Goal: Find specific page/section: Find specific page/section

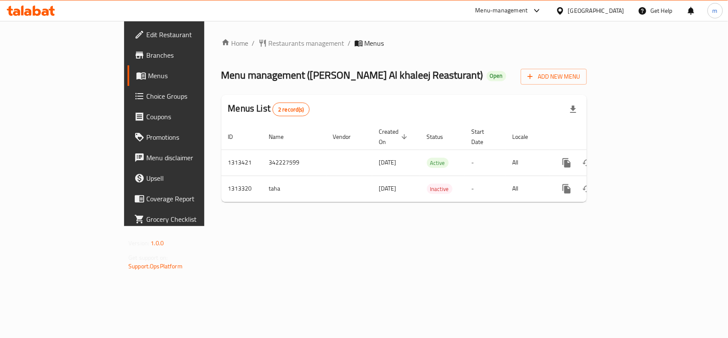
click at [568, 226] on div "Home / Restaurants management / Menus Menu management ( Shereen Al khaleej Reas…" at bounding box center [404, 123] width 400 height 205
click at [269, 41] on span "Restaurants management" at bounding box center [307, 43] width 76 height 10
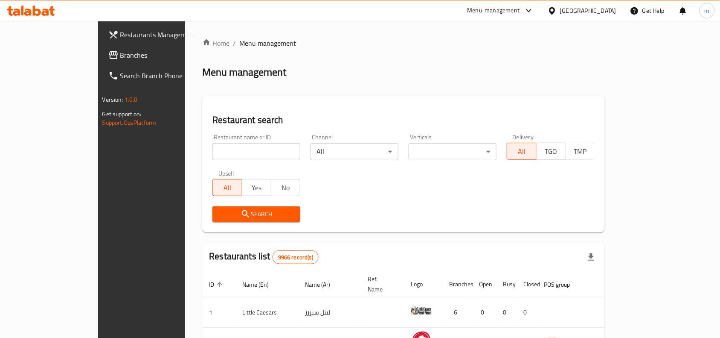
drag, startPoint x: 30, startPoint y: 50, endPoint x: 14, endPoint y: 62, distance: 20.5
click at [120, 50] on span "Branches" at bounding box center [165, 55] width 91 height 10
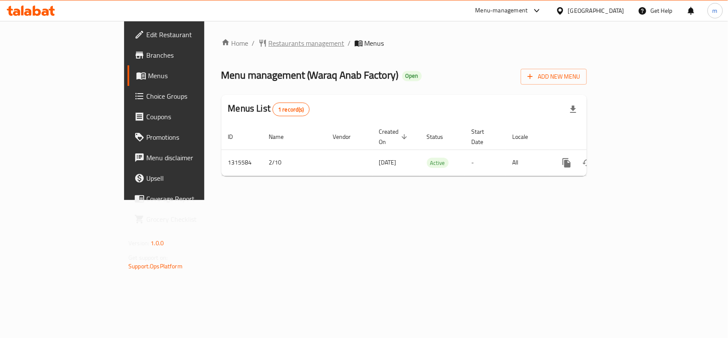
click at [269, 42] on span "Restaurants management" at bounding box center [307, 43] width 76 height 10
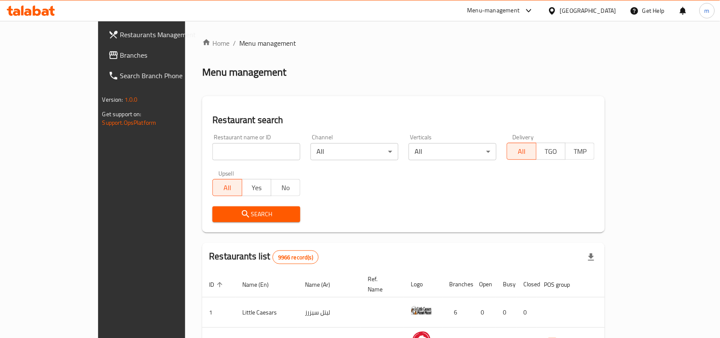
click at [120, 54] on span "Branches" at bounding box center [165, 55] width 91 height 10
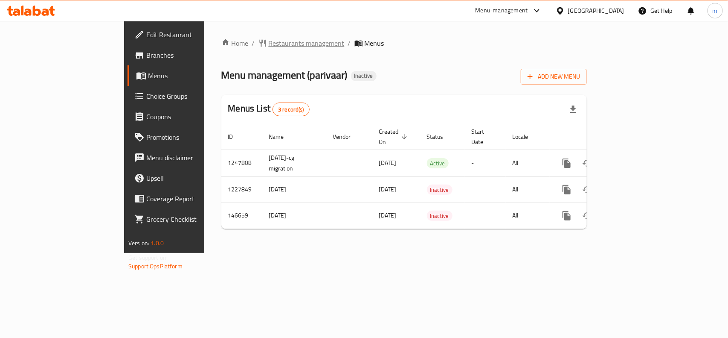
click at [269, 40] on span "Restaurants management" at bounding box center [307, 43] width 76 height 10
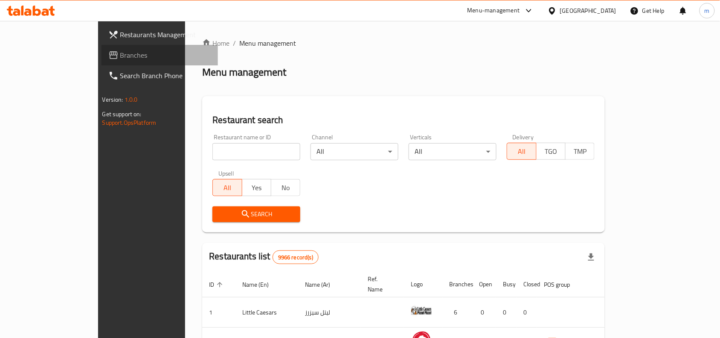
click at [120, 50] on span "Branches" at bounding box center [165, 55] width 91 height 10
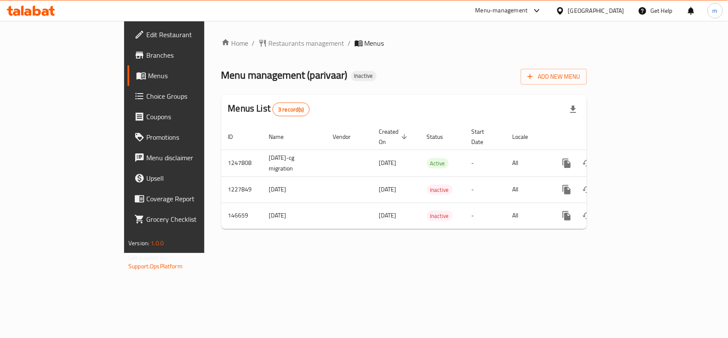
click at [565, 15] on icon at bounding box center [560, 10] width 9 height 9
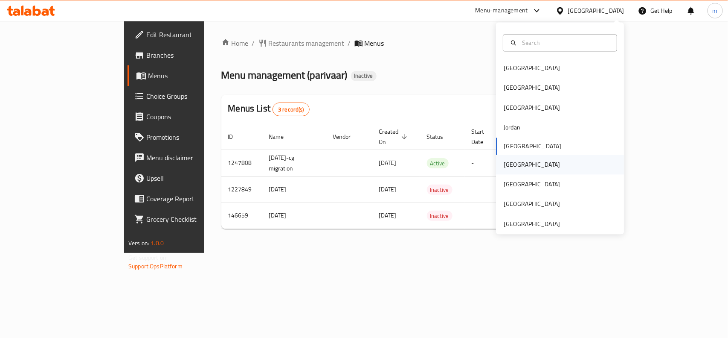
click at [521, 163] on div "Oman" at bounding box center [560, 164] width 128 height 20
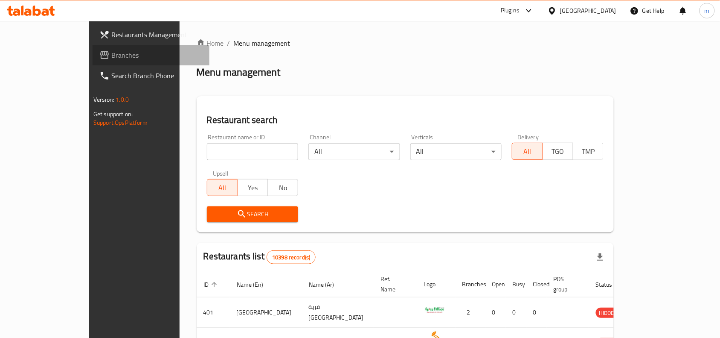
click at [111, 57] on span "Branches" at bounding box center [156, 55] width 91 height 10
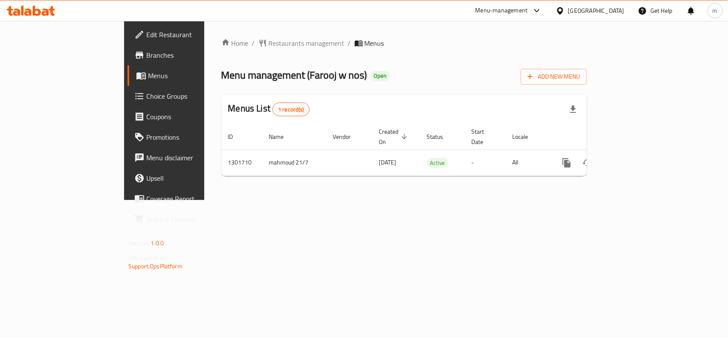
click at [208, 34] on div "Home / Restaurants management / Menus Menu management ( Farooj w nos ) Open Add…" at bounding box center [404, 110] width 400 height 179
click at [269, 43] on span "Restaurants management" at bounding box center [307, 43] width 76 height 10
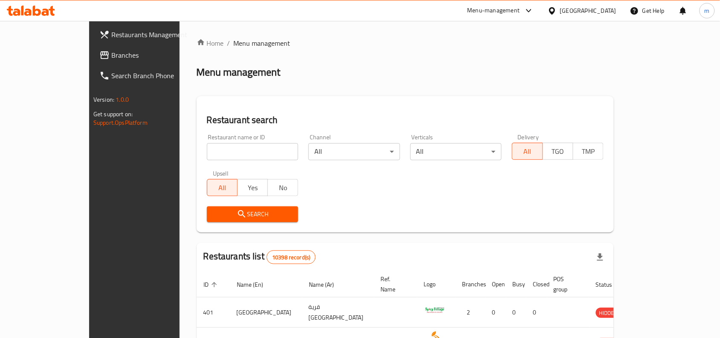
click at [111, 54] on span "Branches" at bounding box center [156, 55] width 91 height 10
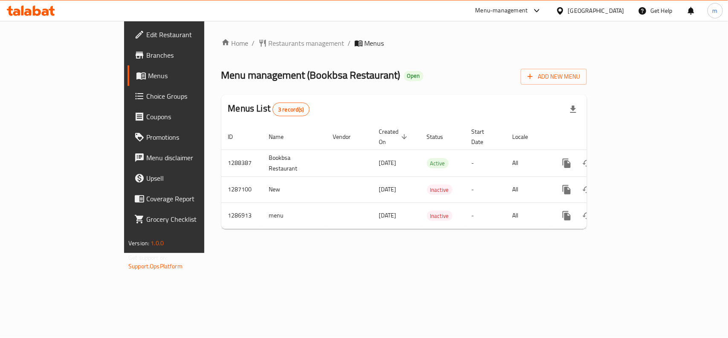
click at [563, 11] on icon at bounding box center [560, 10] width 6 height 7
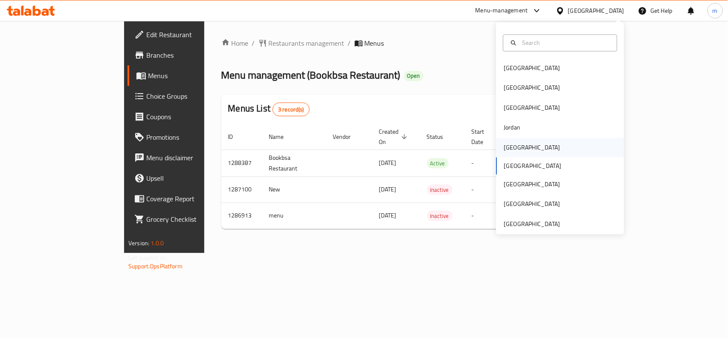
click at [516, 139] on div "Kuwait" at bounding box center [532, 147] width 70 height 20
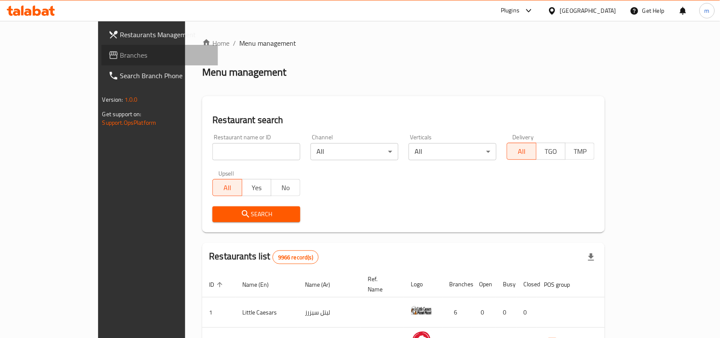
click at [120, 50] on span "Branches" at bounding box center [165, 55] width 91 height 10
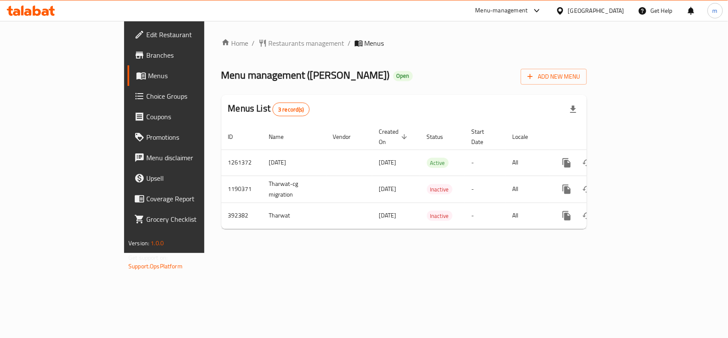
click at [617, 11] on div "Kuwait" at bounding box center [596, 10] width 56 height 9
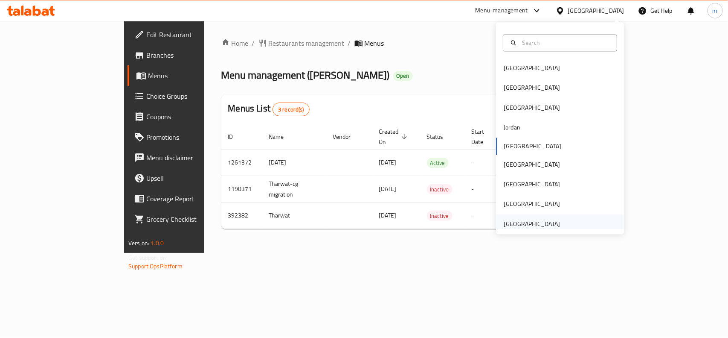
click at [525, 221] on div "[GEOGRAPHIC_DATA]" at bounding box center [532, 223] width 56 height 9
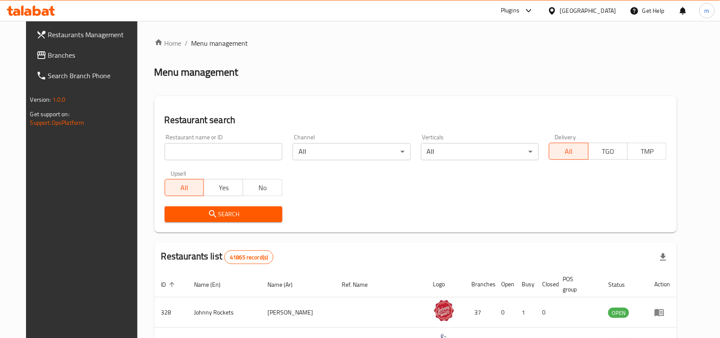
click at [48, 50] on span "Branches" at bounding box center [93, 55] width 91 height 10
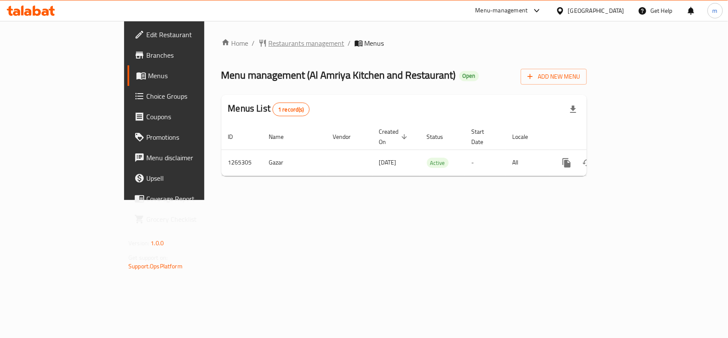
click at [269, 48] on span "Restaurants management" at bounding box center [307, 43] width 76 height 10
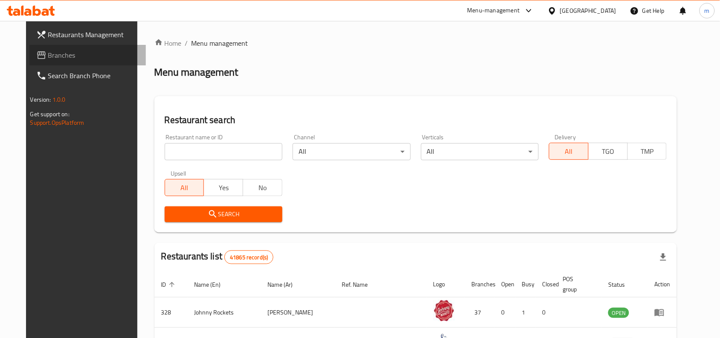
click at [48, 55] on span "Branches" at bounding box center [93, 55] width 91 height 10
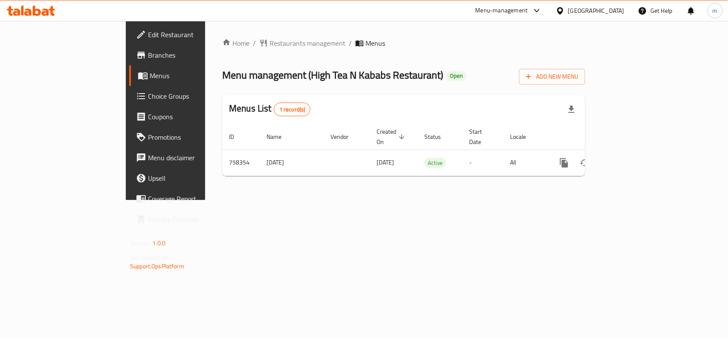
click at [229, 50] on div "Home / Restaurants management / Menus Menu management ( High Tea N Kababs Resta…" at bounding box center [403, 110] width 363 height 145
click at [270, 47] on span "Restaurants management" at bounding box center [308, 43] width 76 height 10
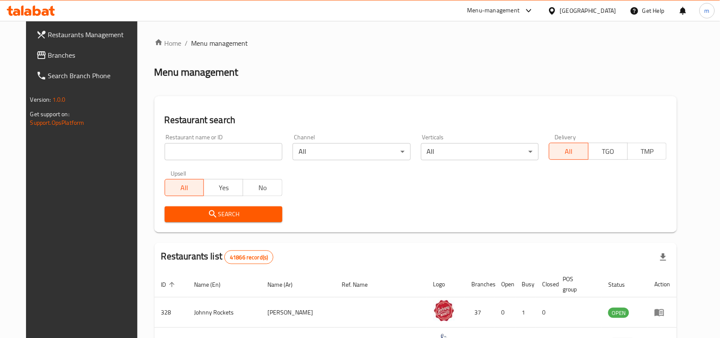
click at [170, 151] on input "search" at bounding box center [224, 151] width 118 height 17
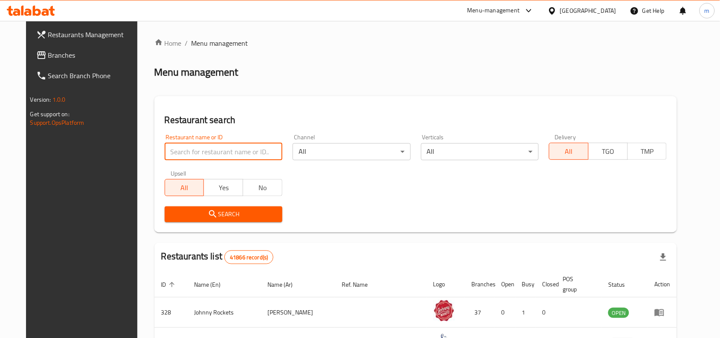
paste input "649966"
type input "649966"
click button "Search" at bounding box center [224, 214] width 118 height 16
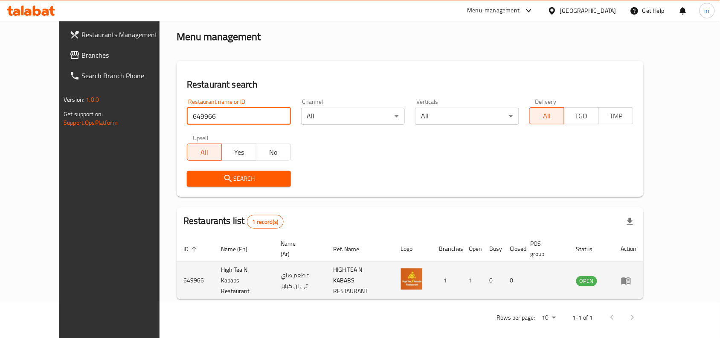
scroll to position [36, 0]
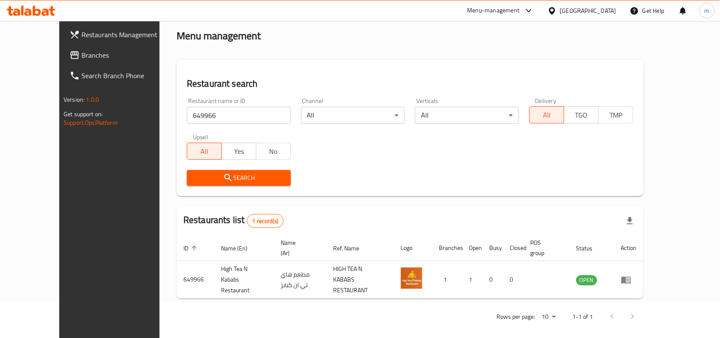
click at [553, 11] on icon at bounding box center [552, 10] width 9 height 9
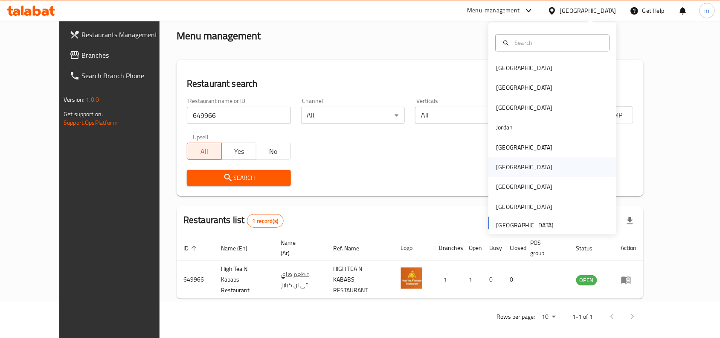
click at [506, 168] on div "Oman" at bounding box center [525, 167] width 70 height 20
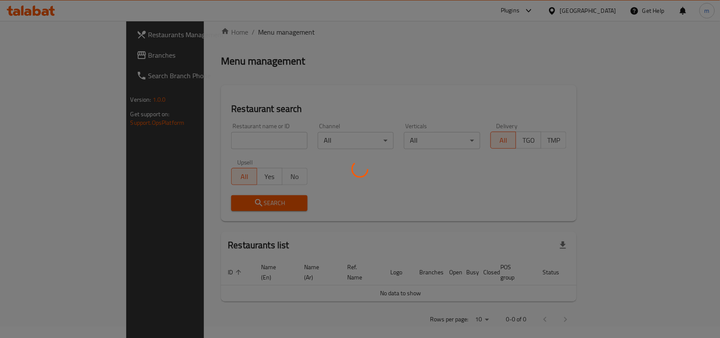
scroll to position [36, 0]
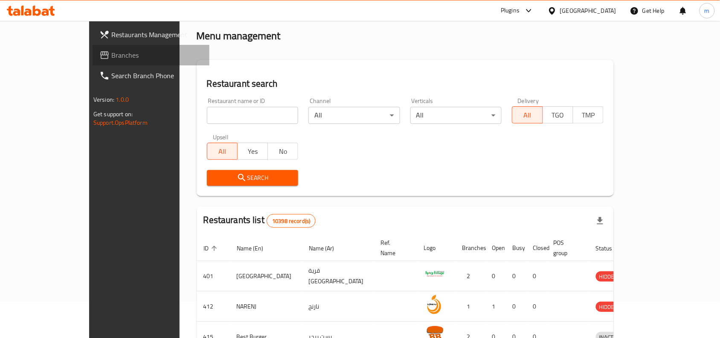
click at [111, 52] on span "Branches" at bounding box center [156, 55] width 91 height 10
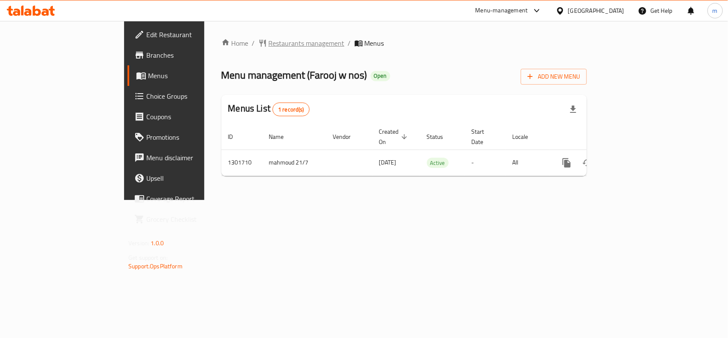
click at [269, 40] on span "Restaurants management" at bounding box center [307, 43] width 76 height 10
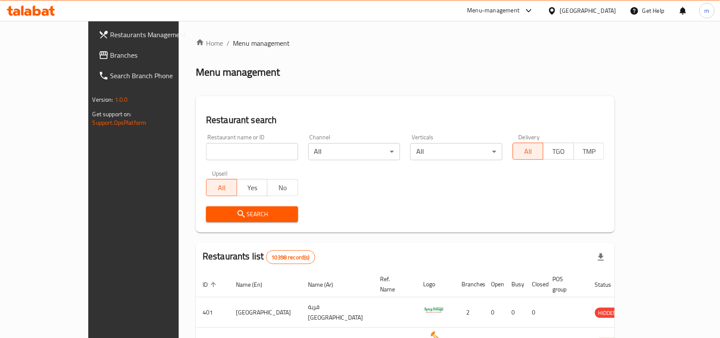
click at [92, 45] on link "Branches" at bounding box center [150, 55] width 117 height 20
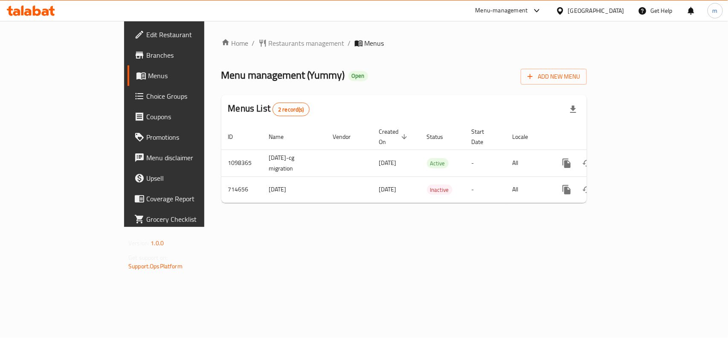
click at [617, 12] on div "[GEOGRAPHIC_DATA]" at bounding box center [596, 10] width 56 height 9
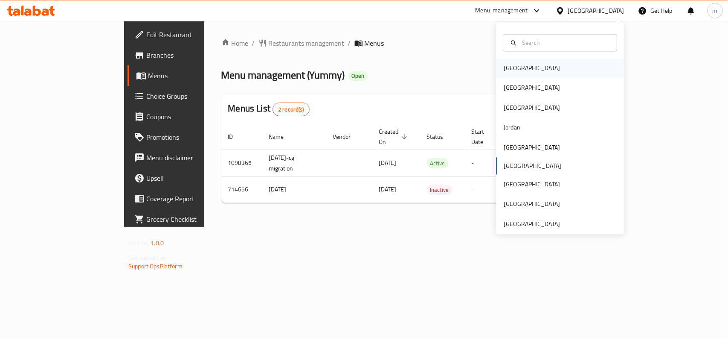
click at [513, 65] on div "[GEOGRAPHIC_DATA]" at bounding box center [532, 68] width 56 height 9
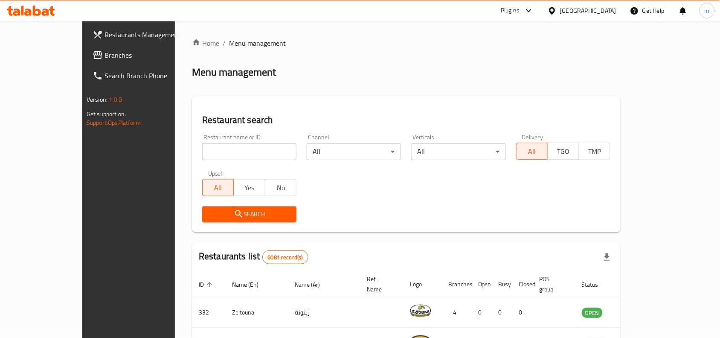
click at [86, 47] on link "Branches" at bounding box center [144, 55] width 117 height 20
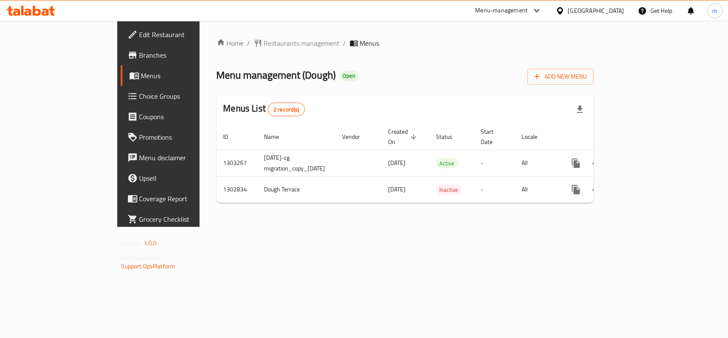
click at [563, 12] on icon at bounding box center [560, 10] width 6 height 7
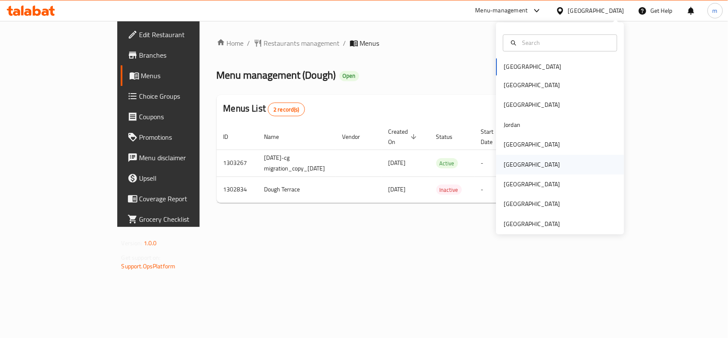
click at [504, 161] on div "[GEOGRAPHIC_DATA]" at bounding box center [532, 164] width 56 height 9
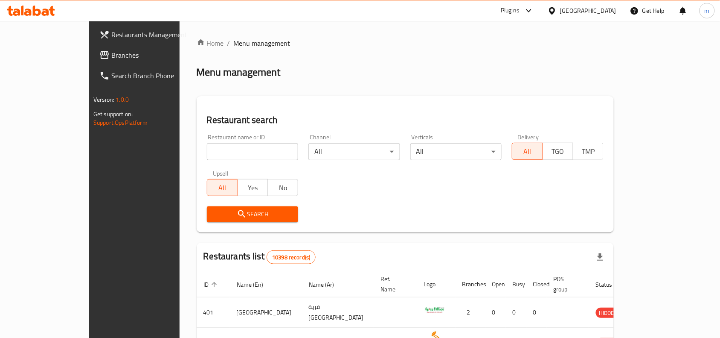
click at [99, 56] on icon at bounding box center [104, 55] width 10 height 10
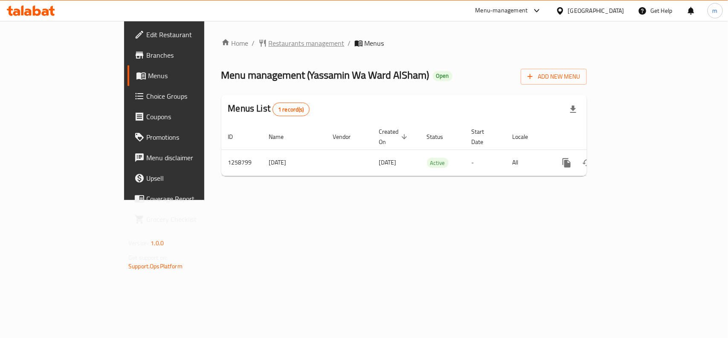
click at [269, 45] on span "Restaurants management" at bounding box center [307, 43] width 76 height 10
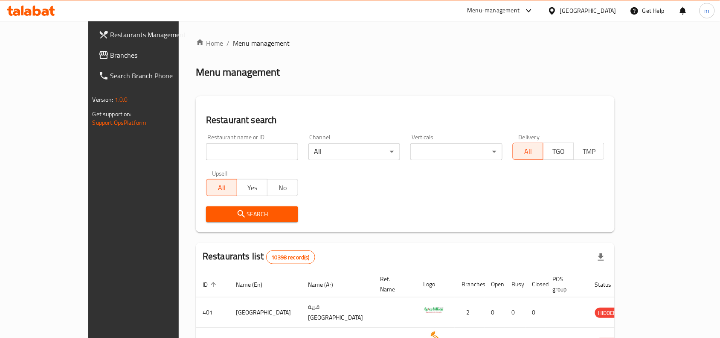
click at [111, 54] on span "Branches" at bounding box center [156, 55] width 91 height 10
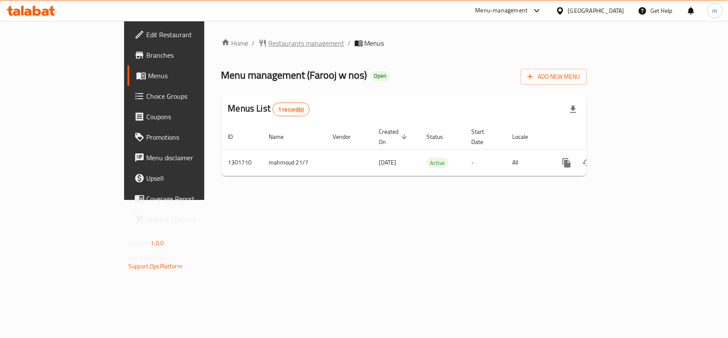
click at [269, 47] on span "Restaurants management" at bounding box center [307, 43] width 76 height 10
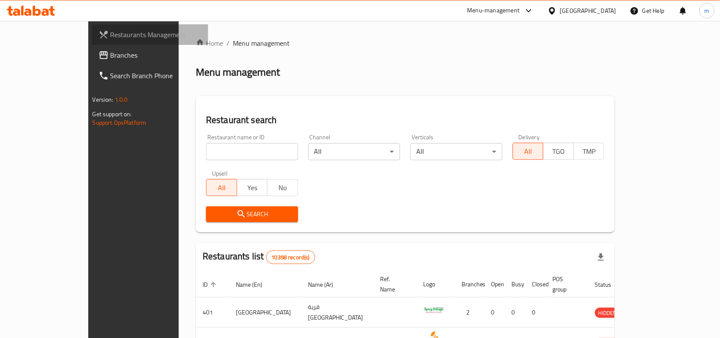
click at [92, 41] on link "Restaurants Management" at bounding box center [150, 34] width 117 height 20
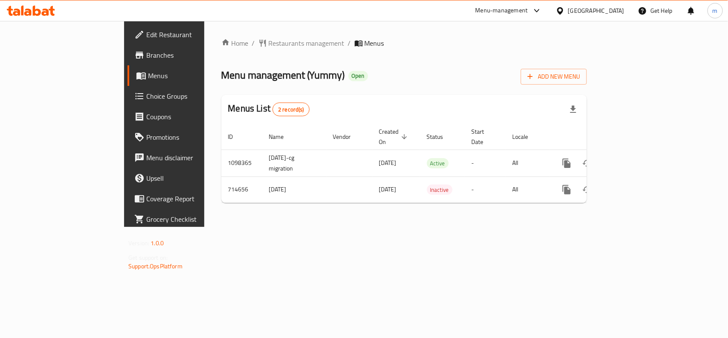
click at [568, 11] on div at bounding box center [562, 10] width 12 height 9
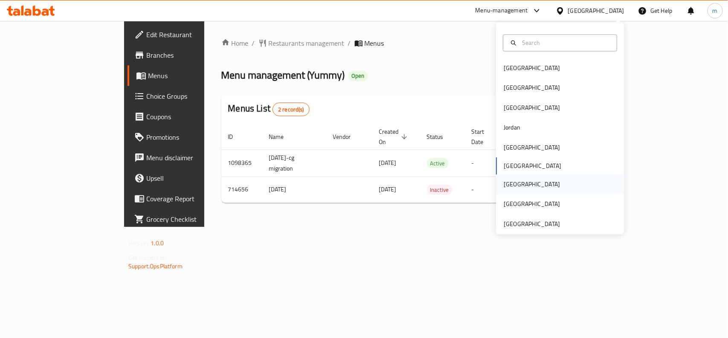
click at [497, 189] on div "Qatar" at bounding box center [532, 185] width 70 height 20
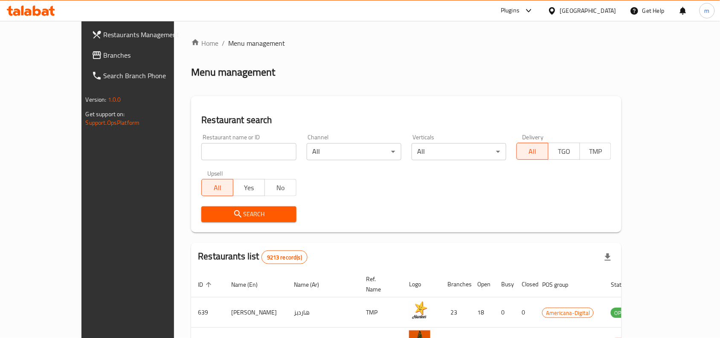
click at [85, 61] on link "Branches" at bounding box center [143, 55] width 117 height 20
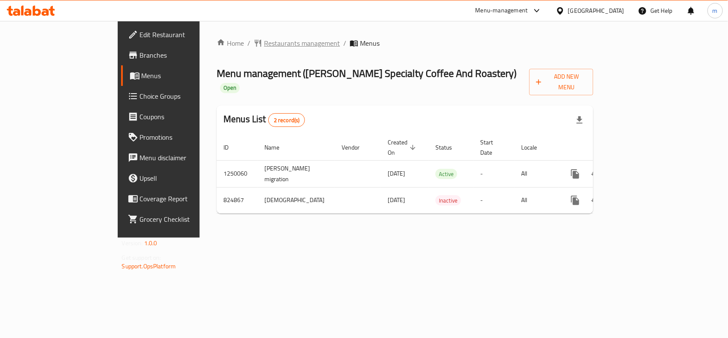
click at [264, 45] on span "Restaurants management" at bounding box center [302, 43] width 76 height 10
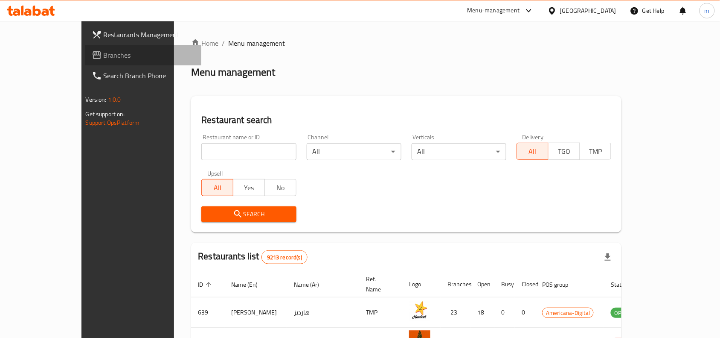
click at [104, 52] on span "Branches" at bounding box center [149, 55] width 91 height 10
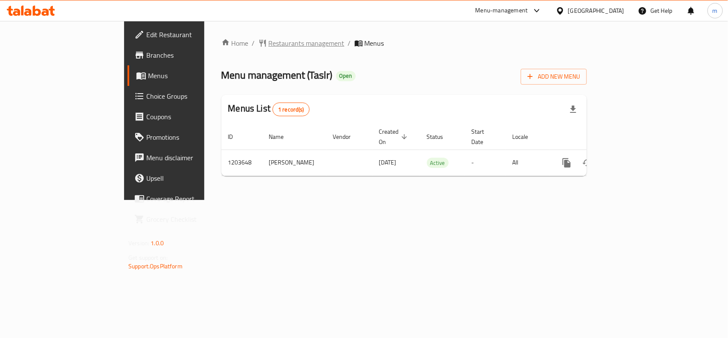
click at [269, 40] on span "Restaurants management" at bounding box center [307, 43] width 76 height 10
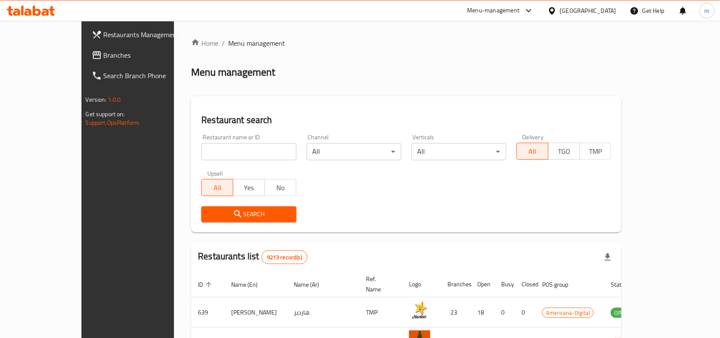
click at [104, 59] on span "Branches" at bounding box center [149, 55] width 91 height 10
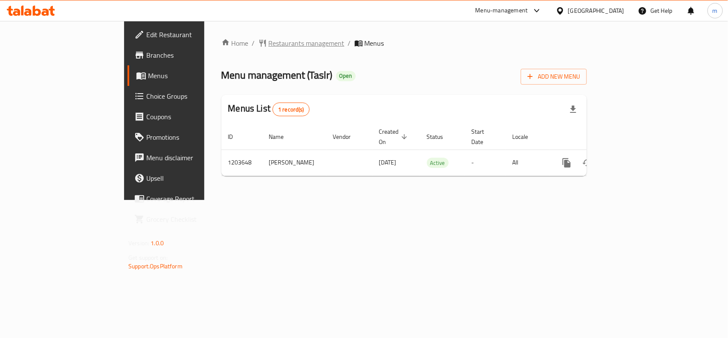
click at [269, 45] on span "Restaurants management" at bounding box center [307, 43] width 76 height 10
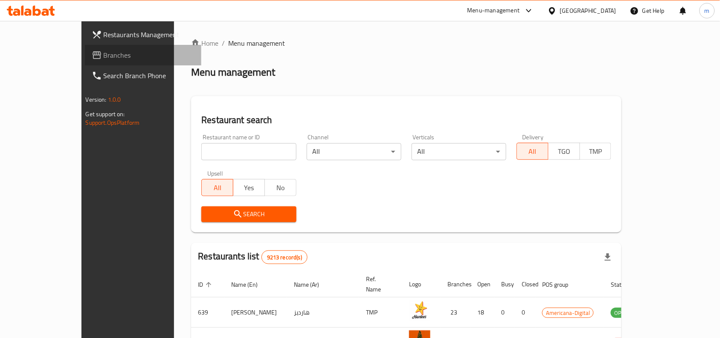
click at [104, 52] on span "Branches" at bounding box center [149, 55] width 91 height 10
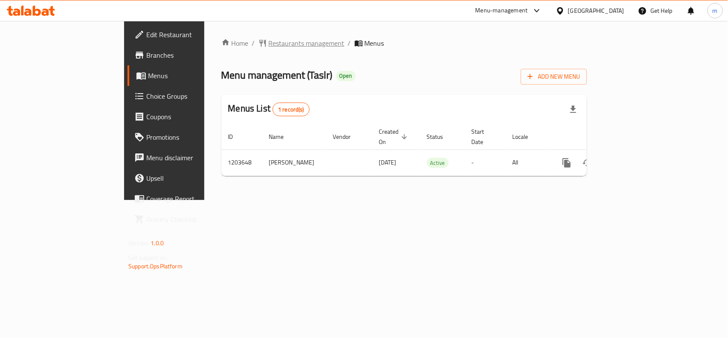
click at [269, 46] on span "Restaurants management" at bounding box center [307, 43] width 76 height 10
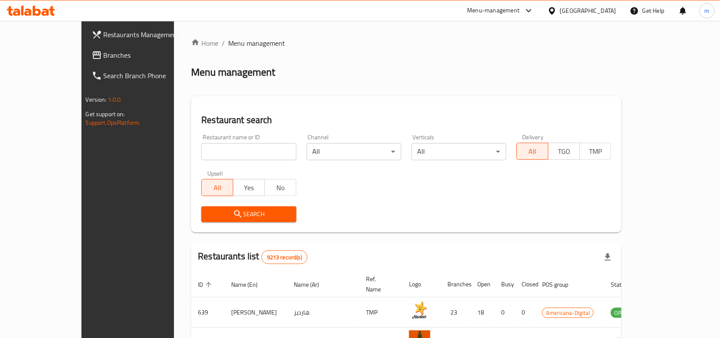
click at [104, 54] on span "Branches" at bounding box center [149, 55] width 91 height 10
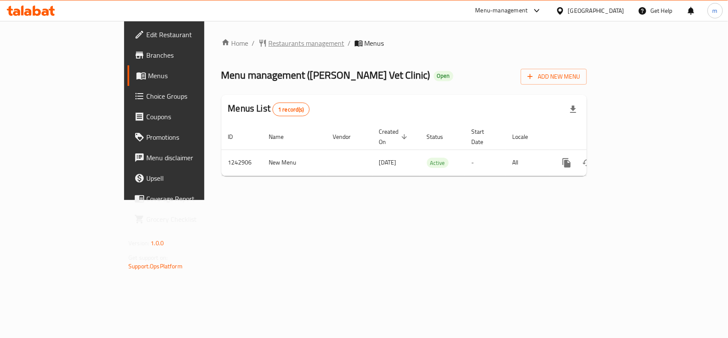
click at [269, 43] on span "Restaurants management" at bounding box center [307, 43] width 76 height 10
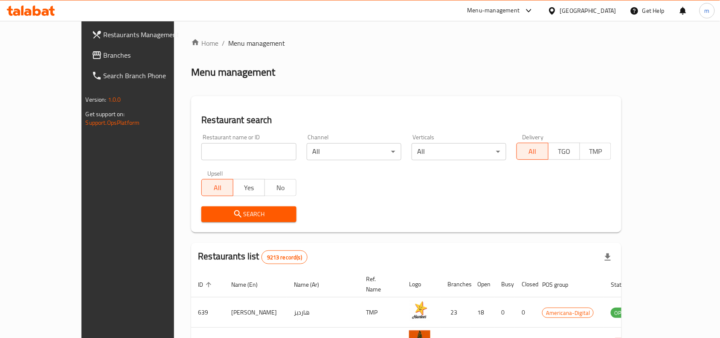
click at [104, 57] on span "Branches" at bounding box center [149, 55] width 91 height 10
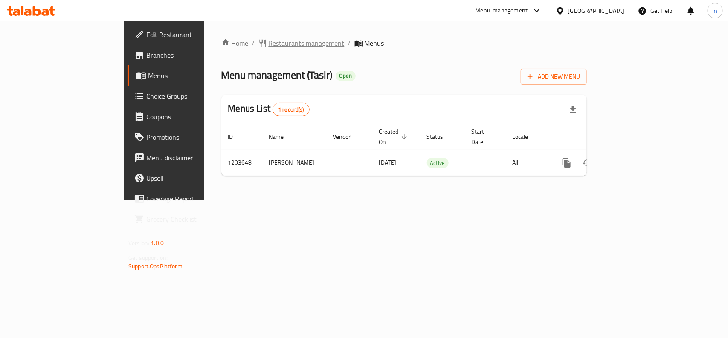
click at [269, 38] on span "Restaurants management" at bounding box center [307, 43] width 76 height 10
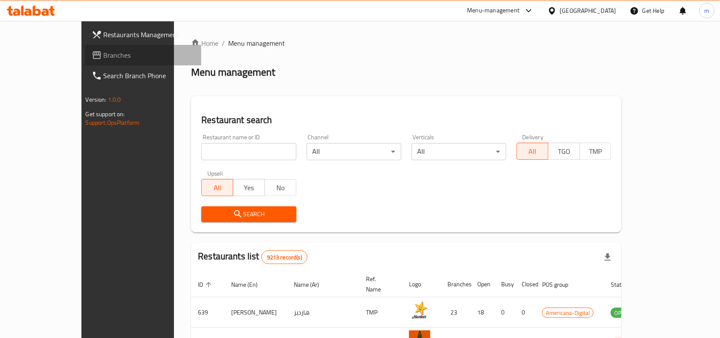
click at [104, 55] on span "Branches" at bounding box center [149, 55] width 91 height 10
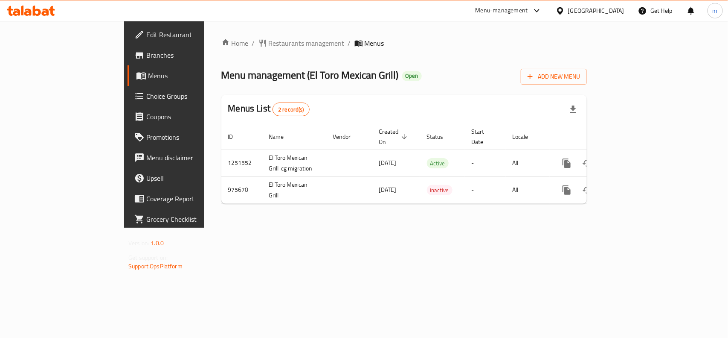
click at [146, 97] on span "Choice Groups" at bounding box center [192, 96] width 93 height 10
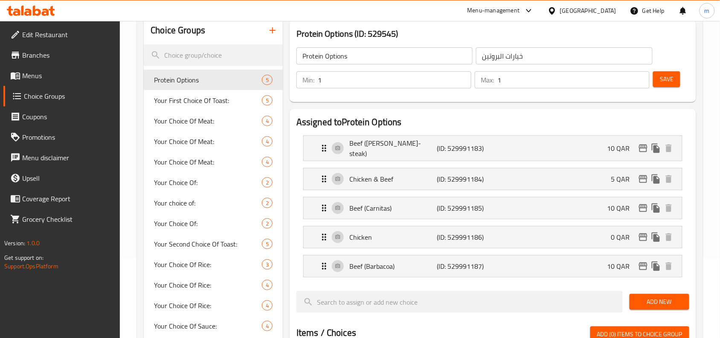
scroll to position [71, 0]
